Goal: Transaction & Acquisition: Purchase product/service

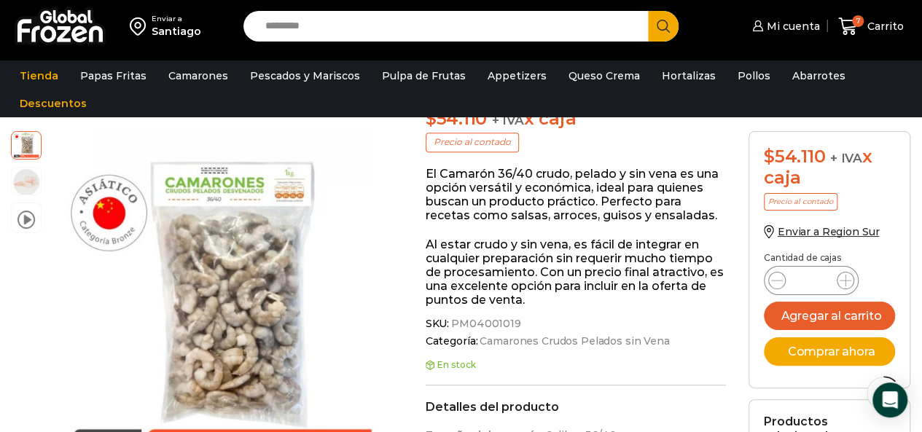
click at [79, 33] on img at bounding box center [60, 26] width 91 height 38
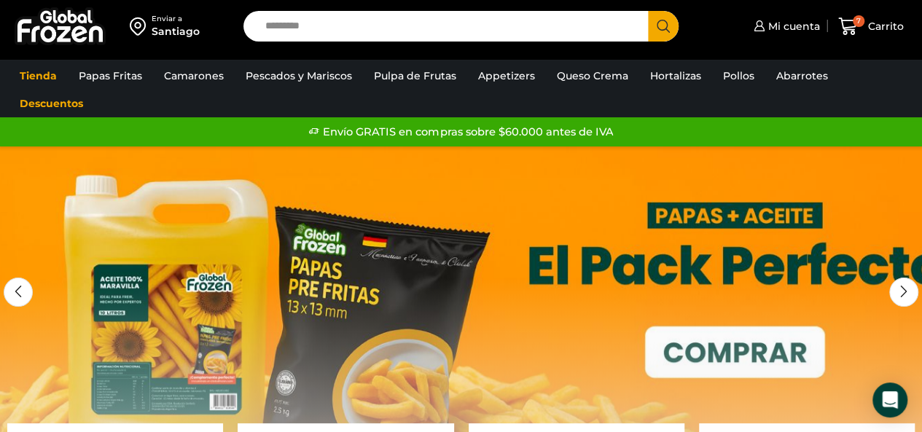
click at [736, 364] on link "1 / 3" at bounding box center [461, 364] width 922 height 437
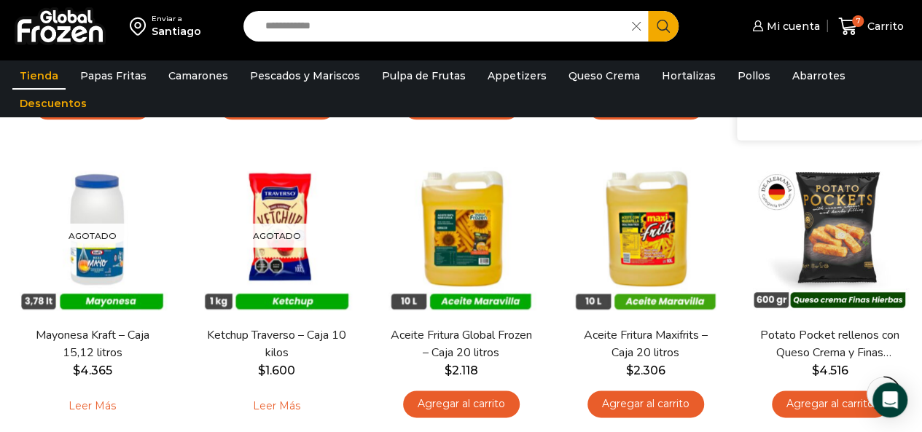
scroll to position [729, 0]
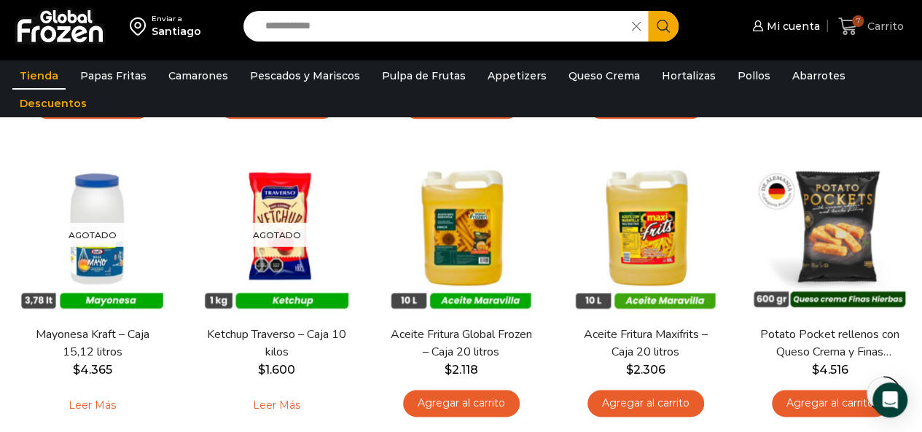
click at [852, 25] on icon at bounding box center [848, 27] width 20 height 20
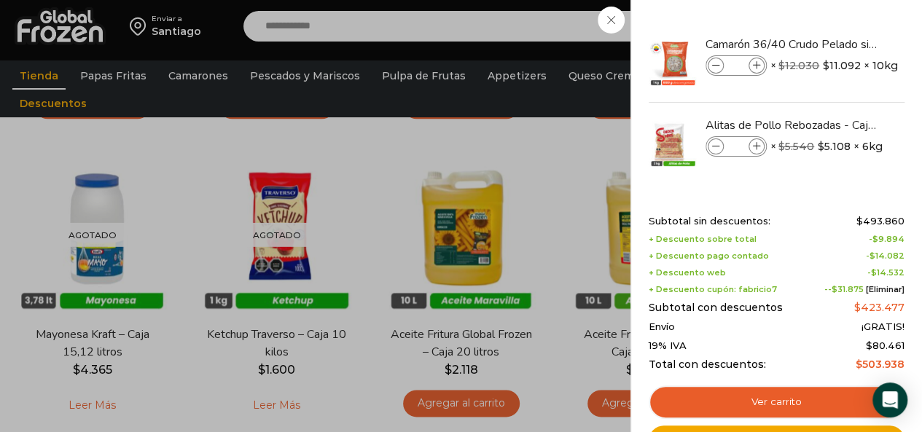
click at [834, 44] on div "7 Carrito 7 7 Shopping Cart * $" at bounding box center [870, 26] width 73 height 34
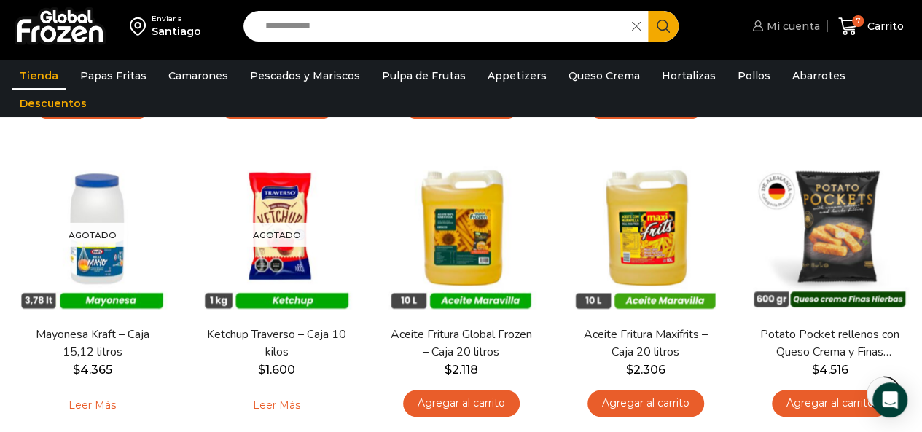
click at [815, 32] on span "Mi cuenta" at bounding box center [791, 26] width 57 height 15
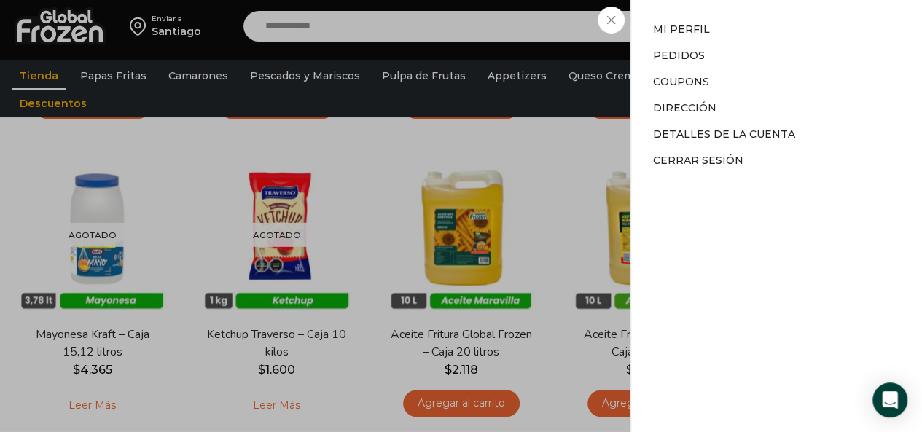
click at [748, 41] on div "Mi cuenta Mi cuenta Mi perfil Pedidos Descargas Coupons Dirección Detalles de l…" at bounding box center [783, 26] width 71 height 29
